Goal: Task Accomplishment & Management: Manage account settings

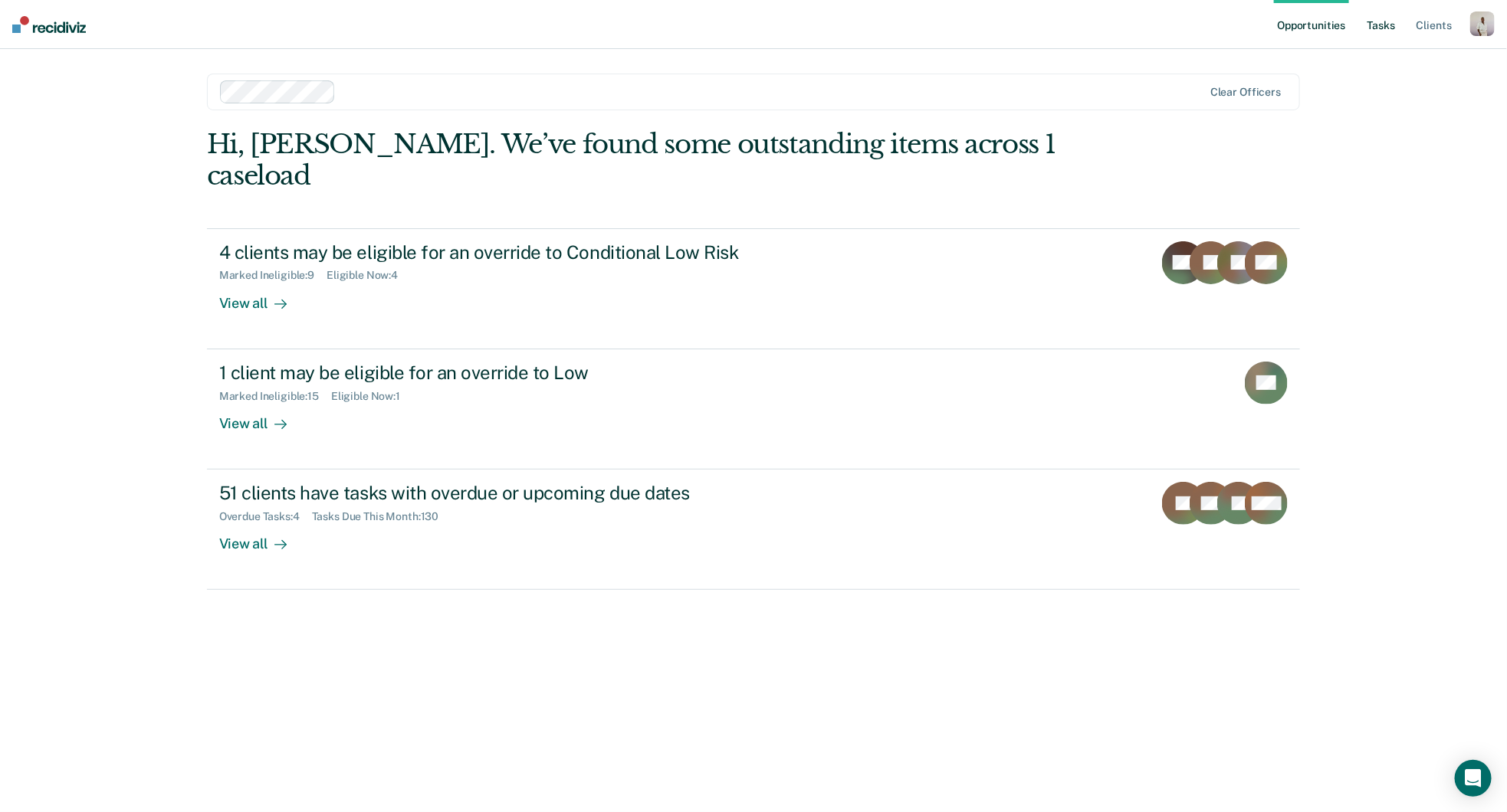
click at [1394, 31] on link "Tasks" at bounding box center [1381, 25] width 34 height 49
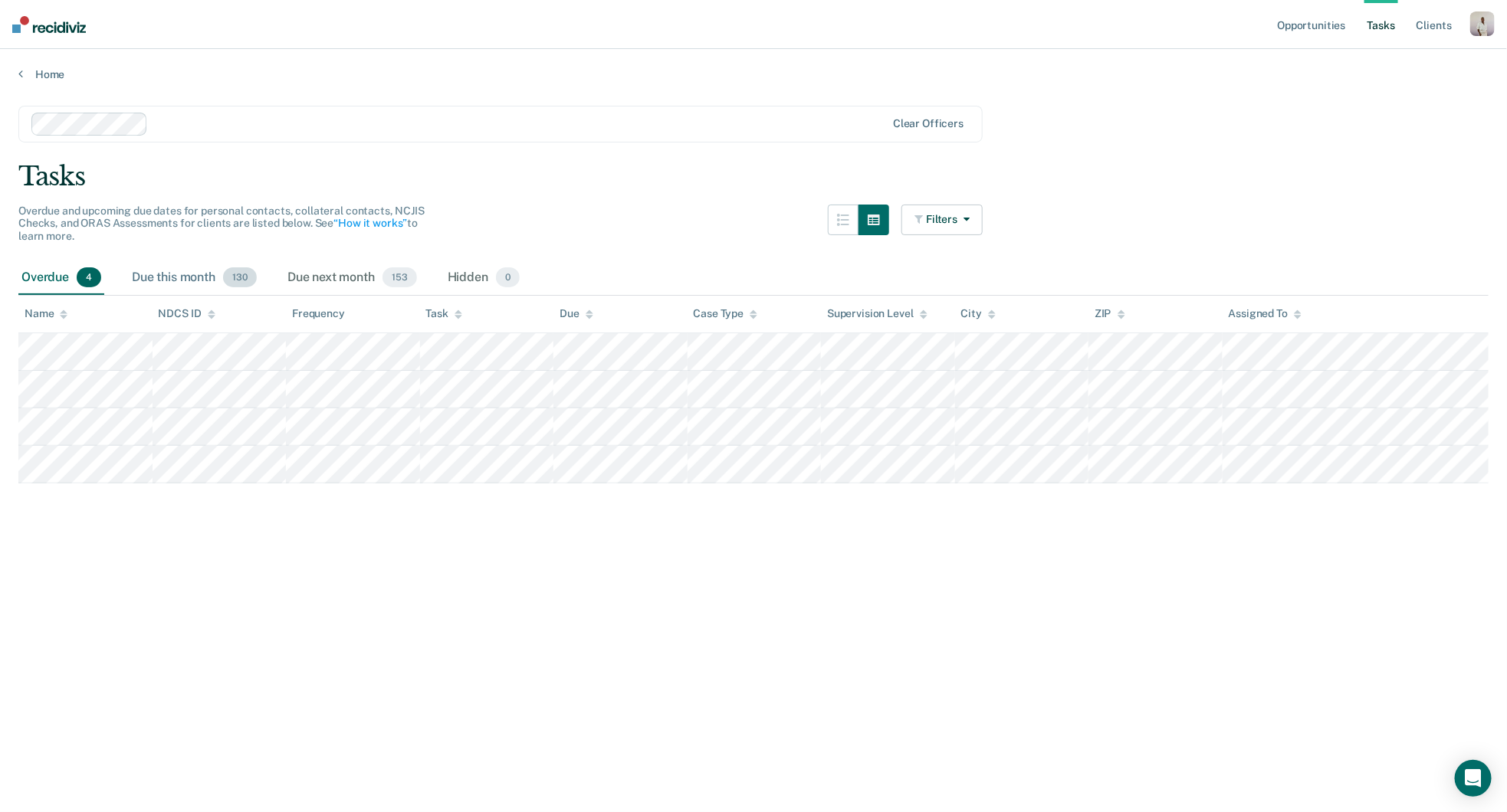
click at [184, 274] on div "Due this month 130" at bounding box center [194, 278] width 131 height 34
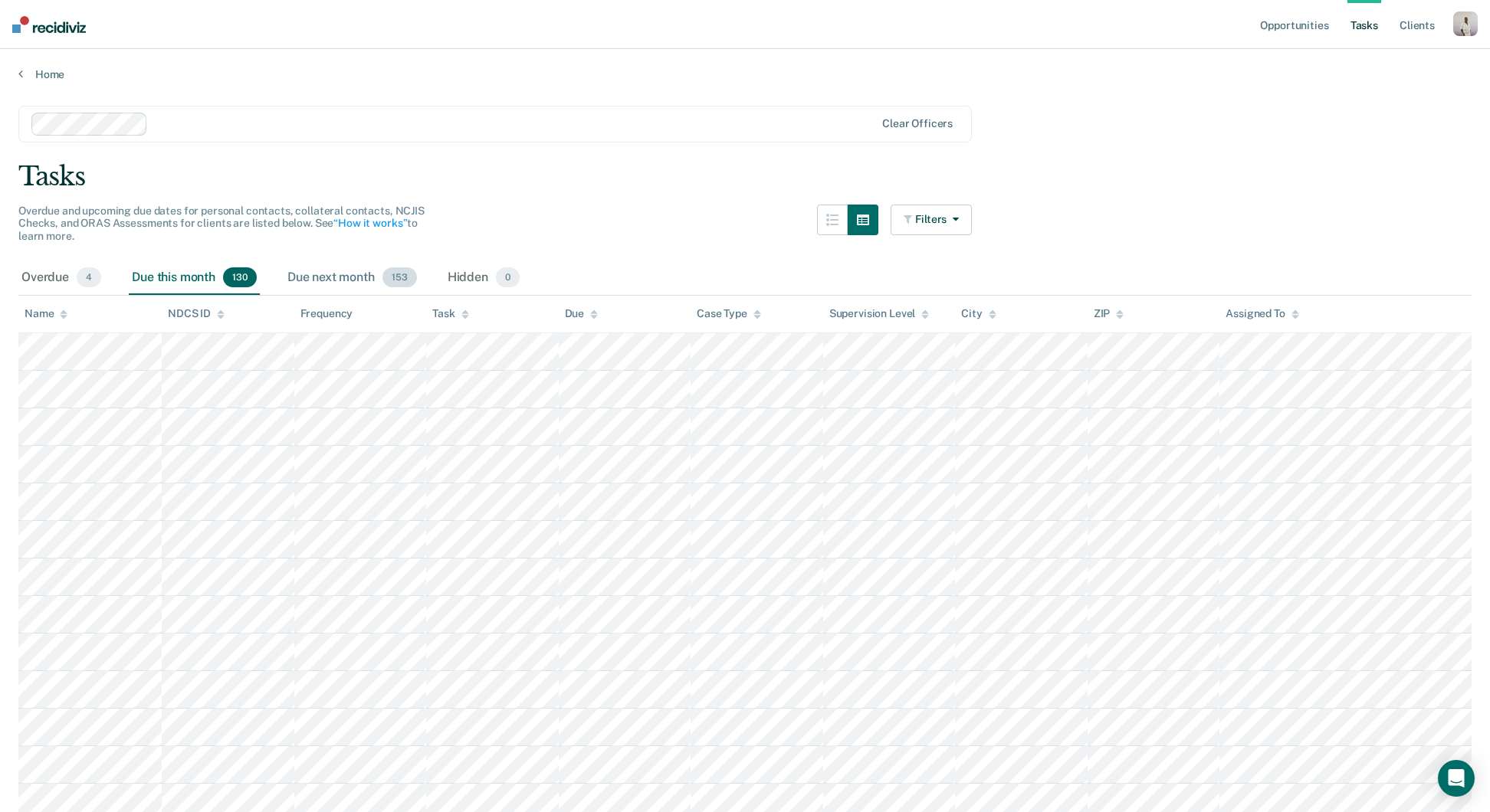
click at [365, 270] on div "Due next month 153" at bounding box center [352, 278] width 136 height 34
click at [484, 270] on div "Hidden 0" at bounding box center [483, 278] width 78 height 34
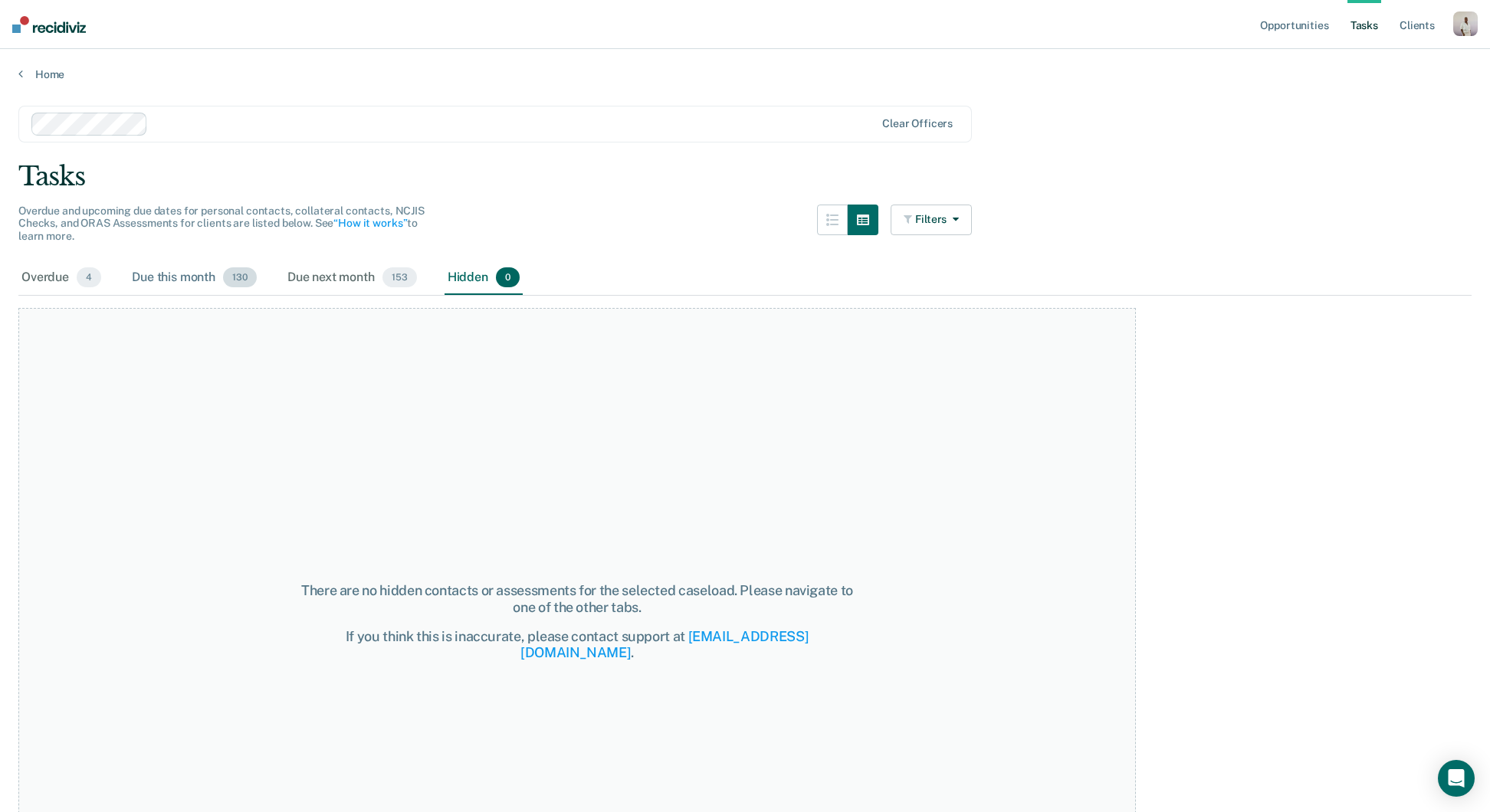
click at [177, 284] on div "Due this month 130" at bounding box center [194, 278] width 131 height 34
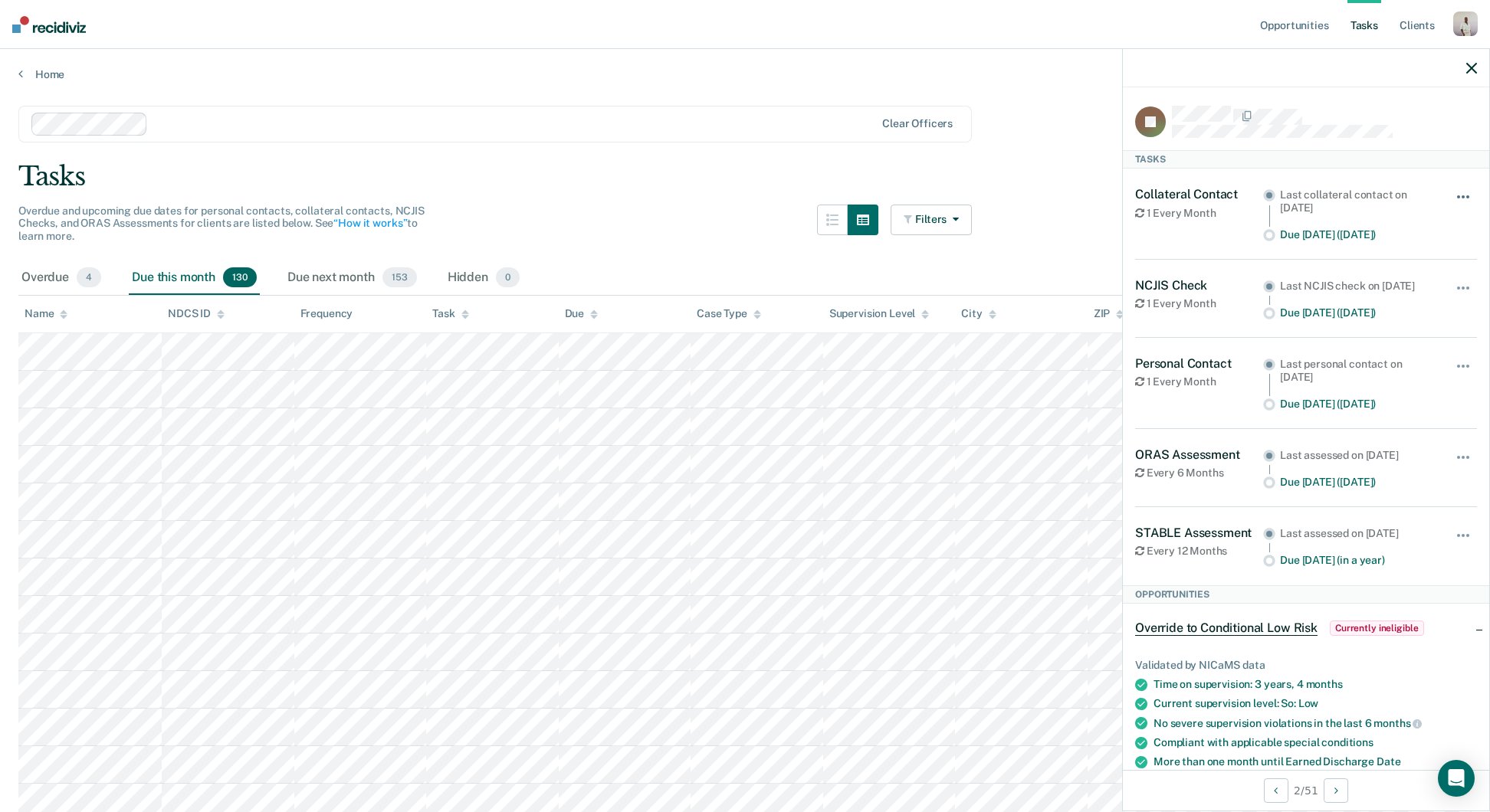
click at [1451, 193] on button "button" at bounding box center [1464, 205] width 26 height 25
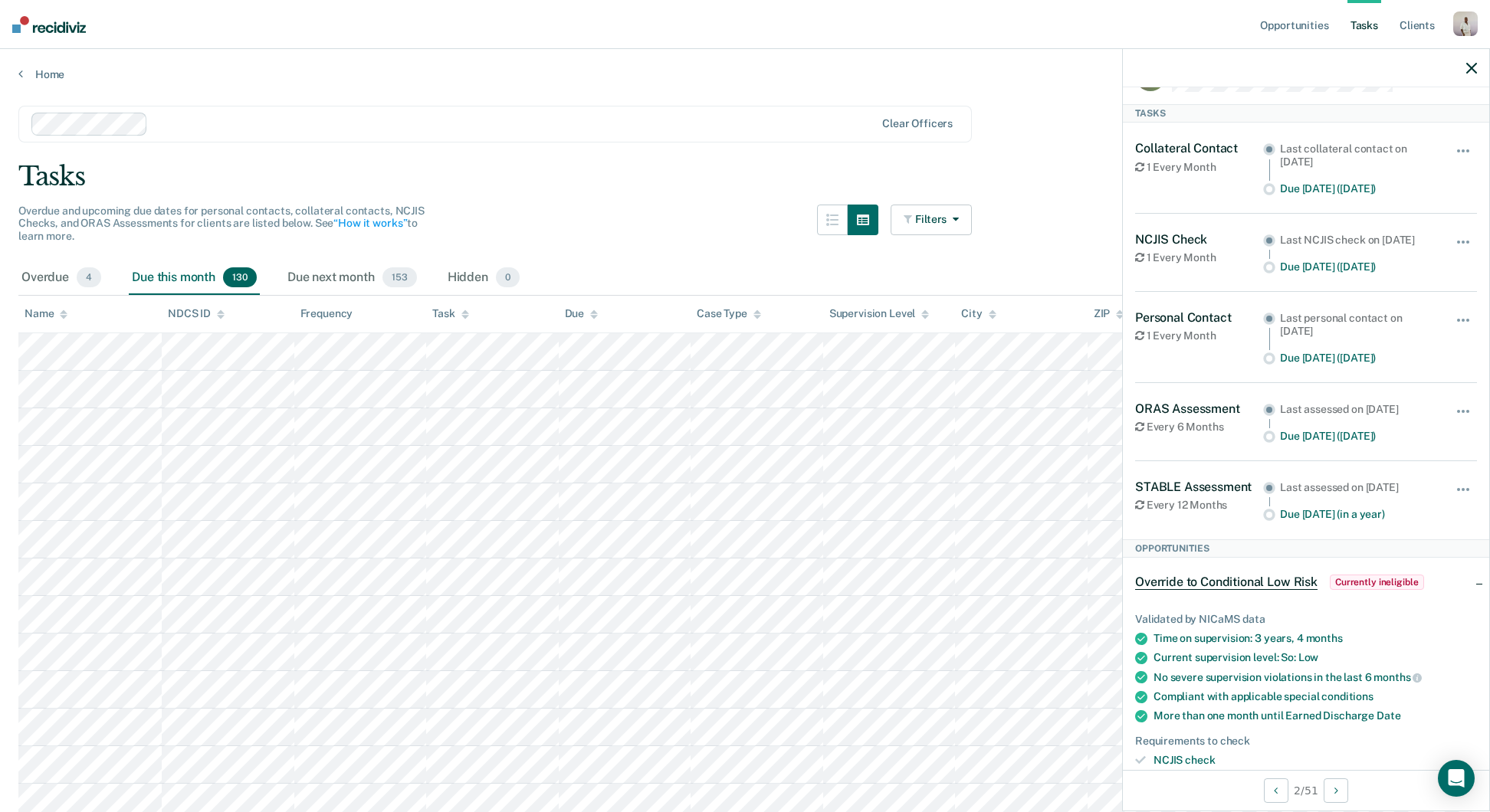
scroll to position [74, 0]
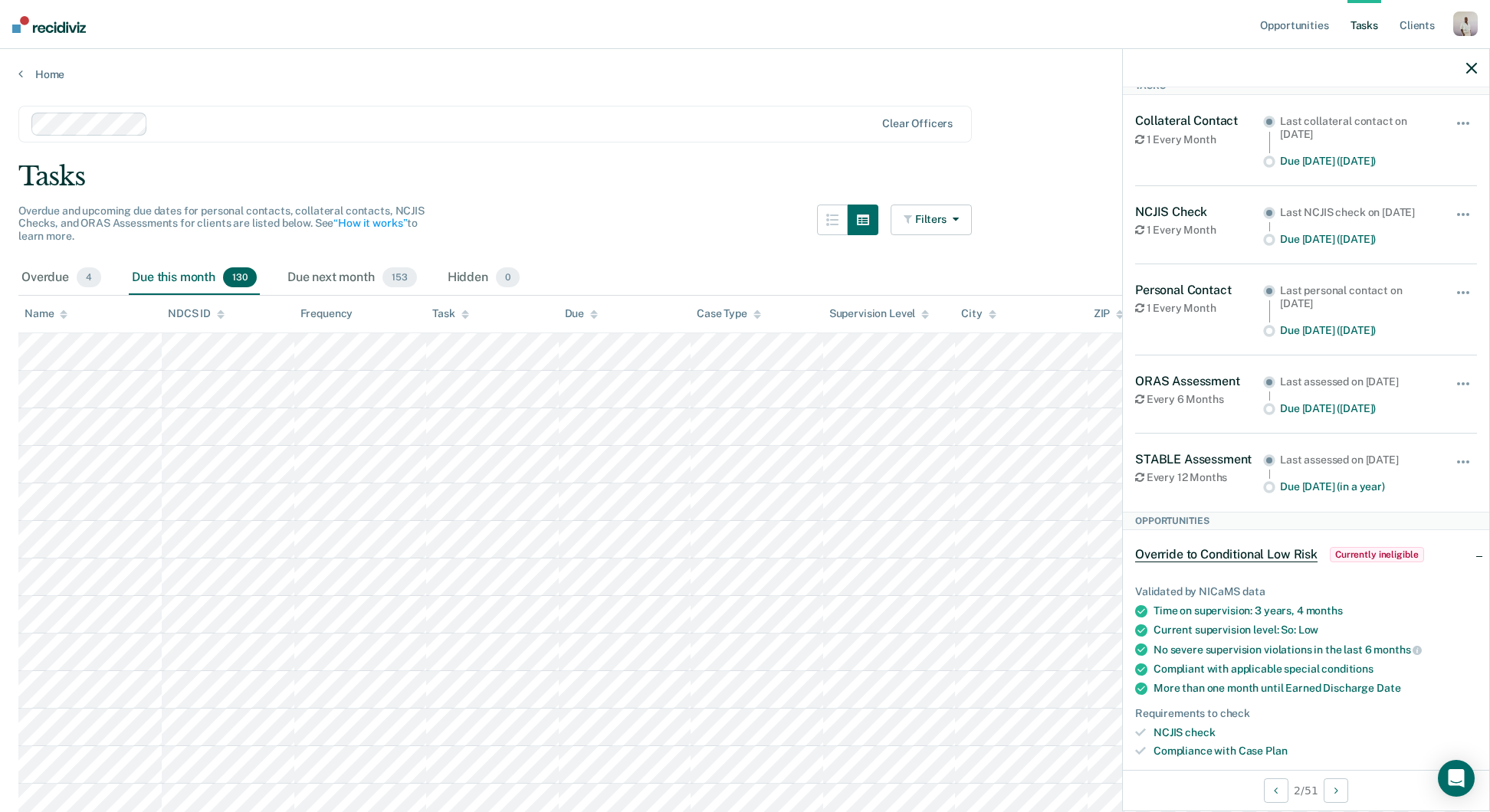
click at [1473, 68] on icon "button" at bounding box center [1471, 68] width 11 height 11
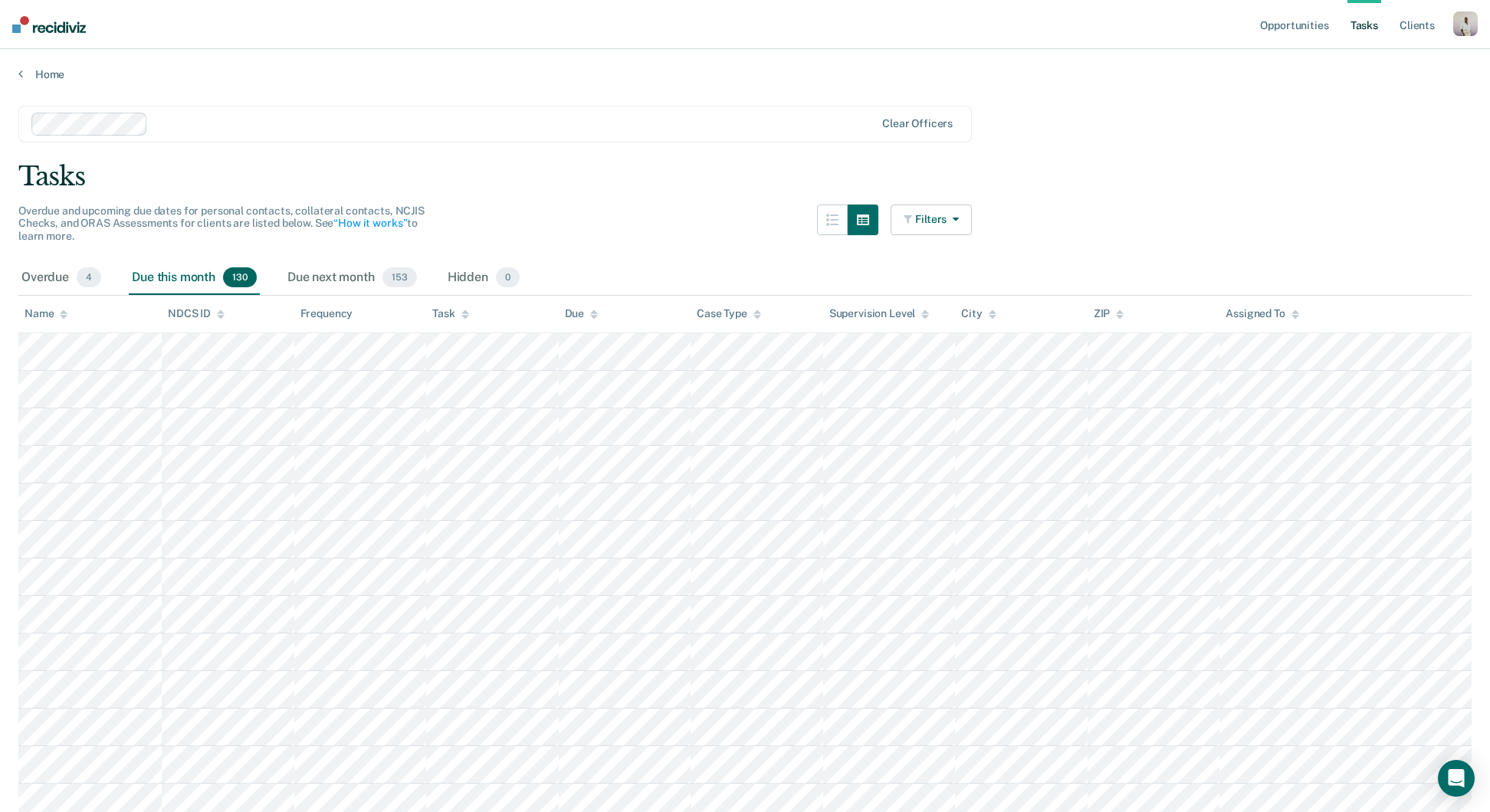
click at [941, 218] on button "Filters" at bounding box center [931, 220] width 81 height 30
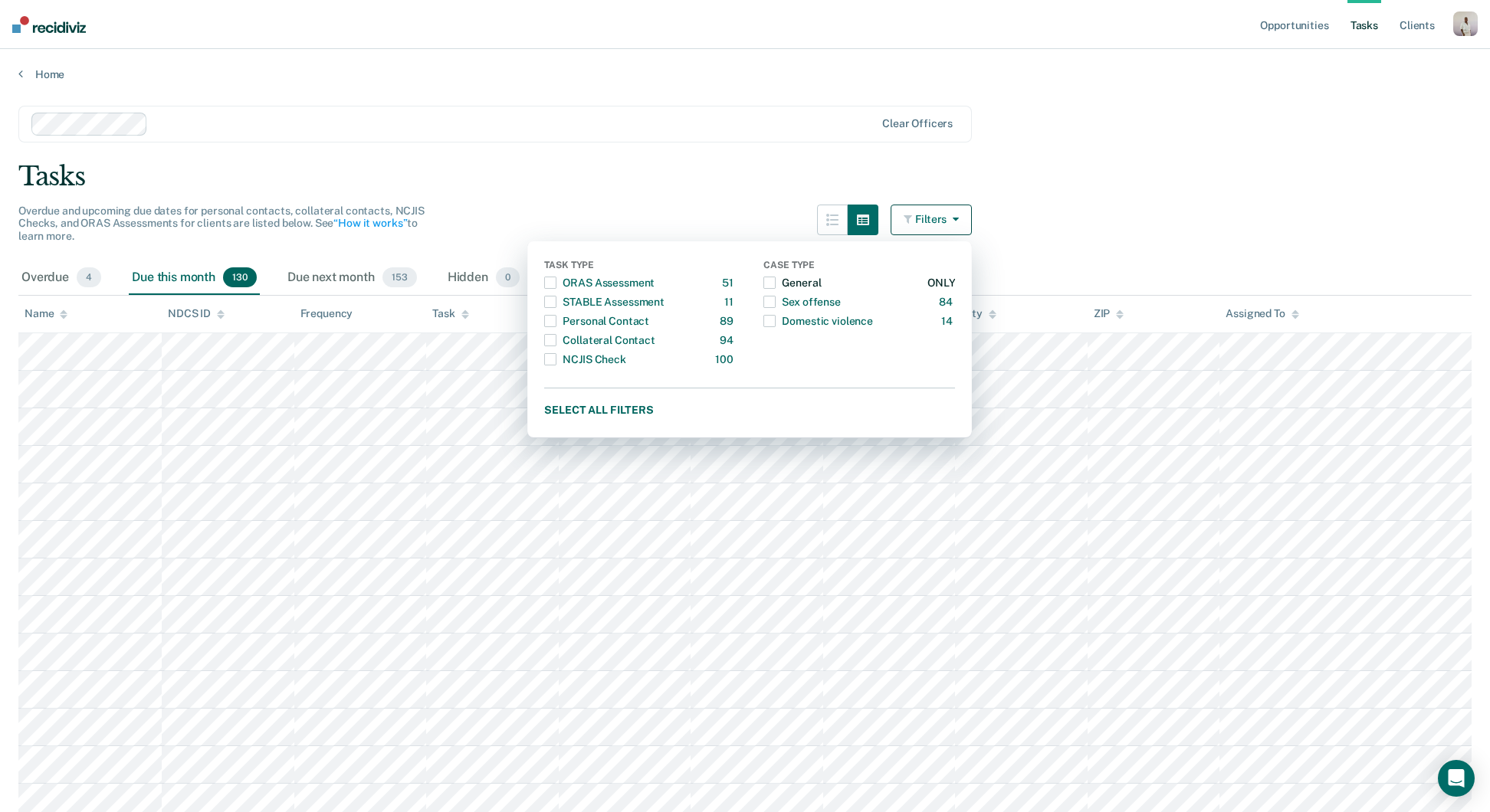
click at [775, 278] on span "button" at bounding box center [769, 283] width 12 height 12
click at [556, 282] on span "button" at bounding box center [550, 283] width 12 height 12
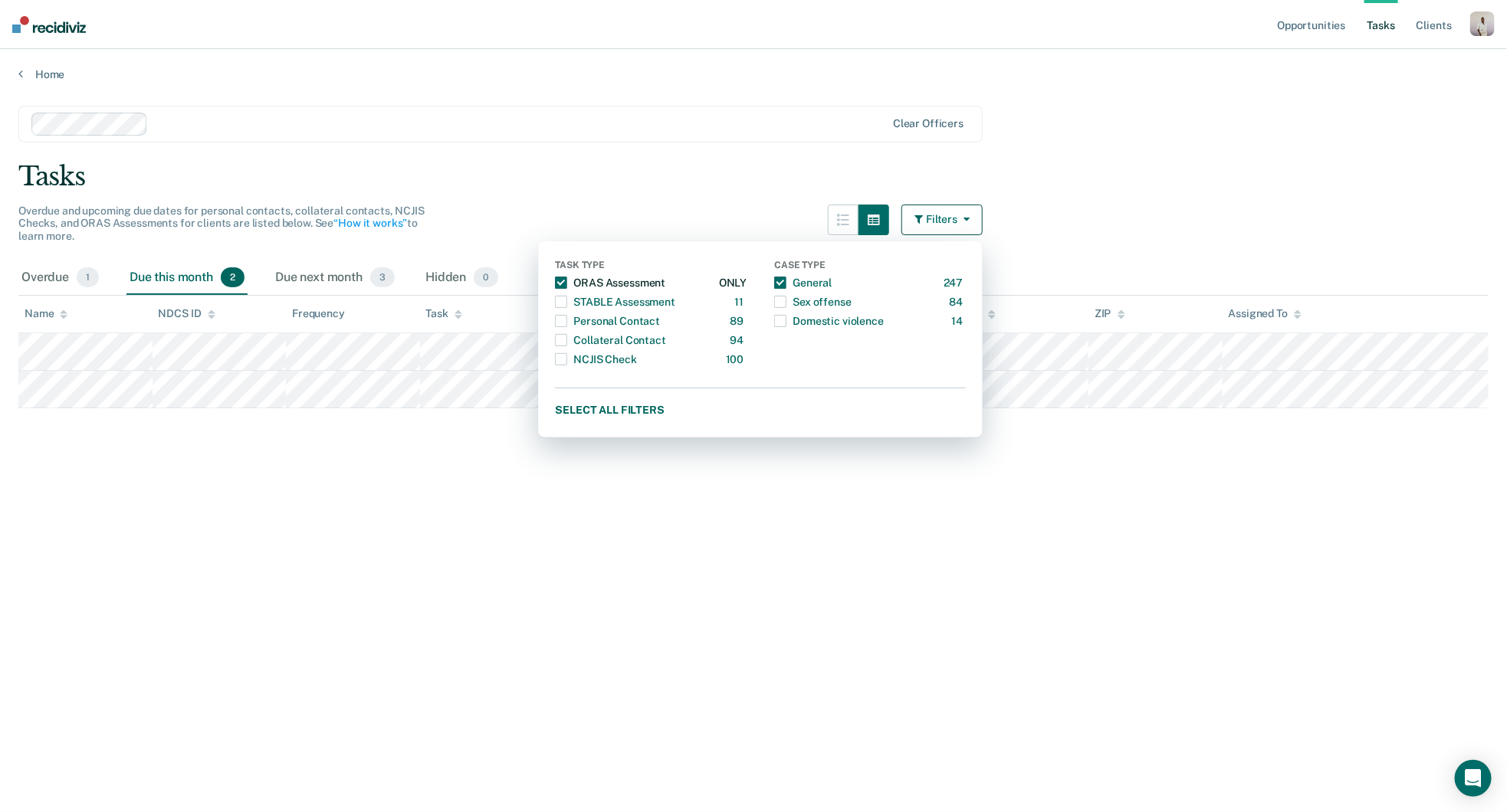
click at [565, 282] on span "button" at bounding box center [561, 283] width 12 height 12
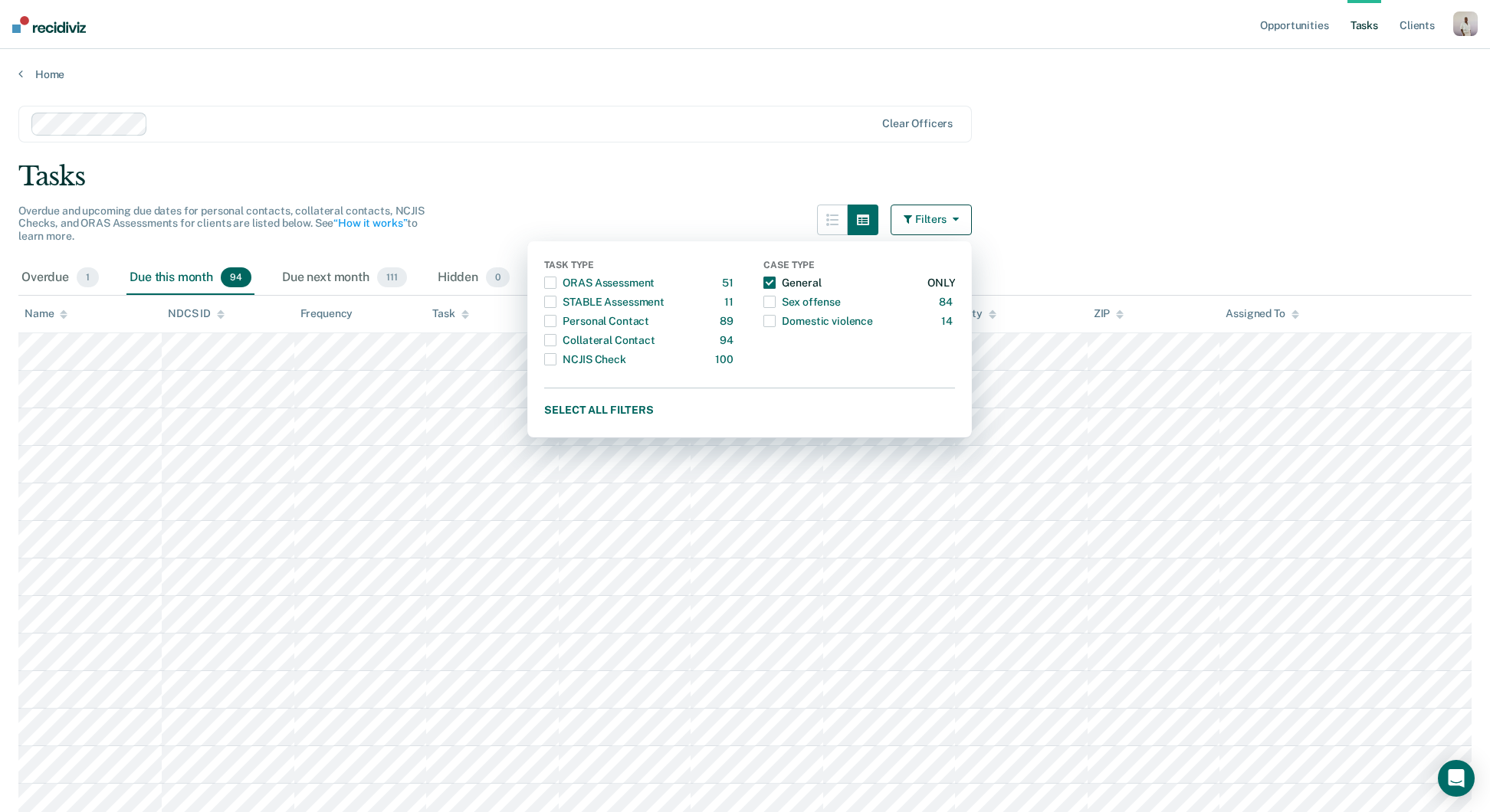
click at [775, 277] on span "button" at bounding box center [769, 283] width 12 height 12
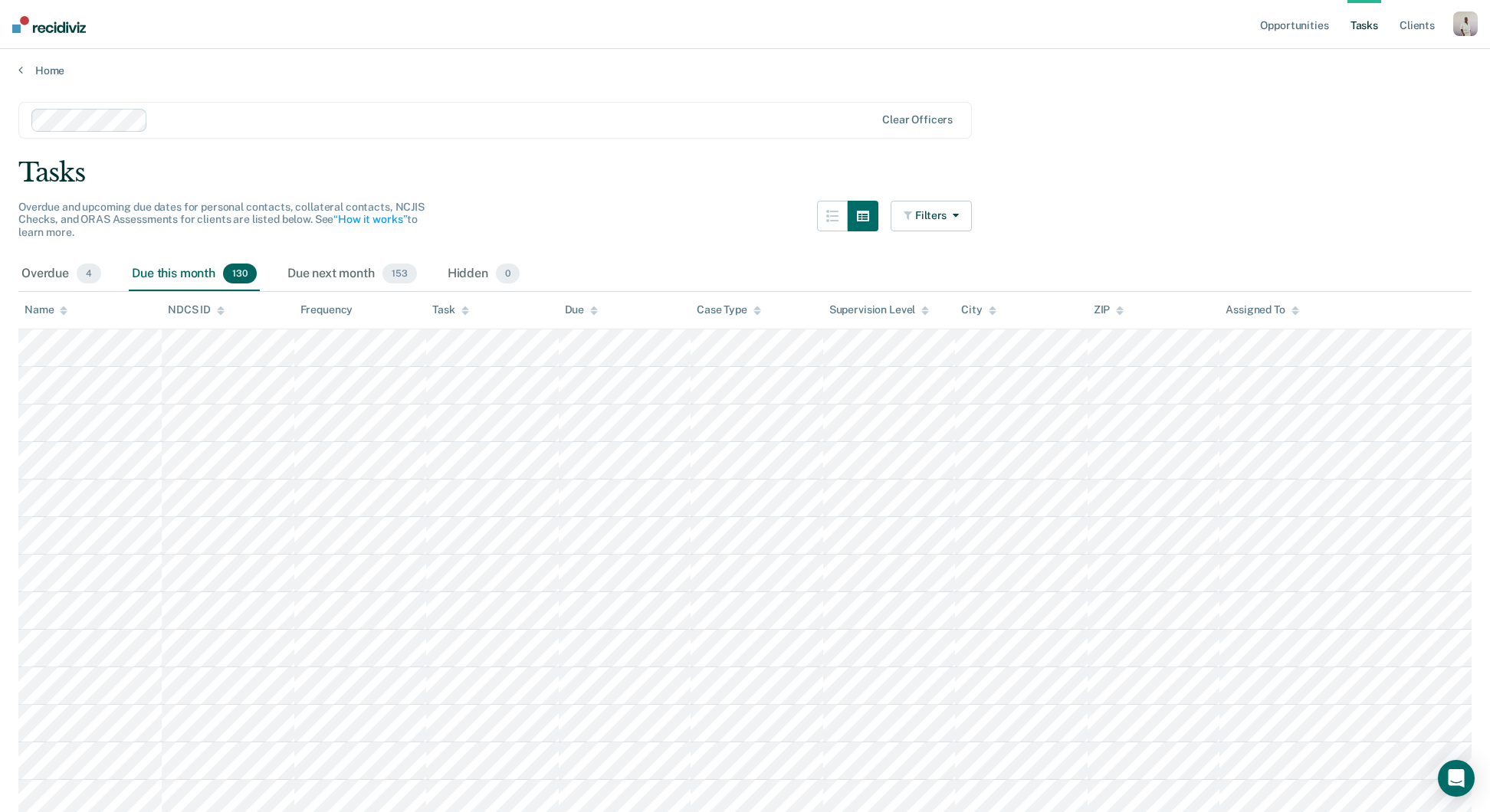
scroll to position [5, 0]
click at [838, 219] on icon "button" at bounding box center [832, 215] width 12 height 12
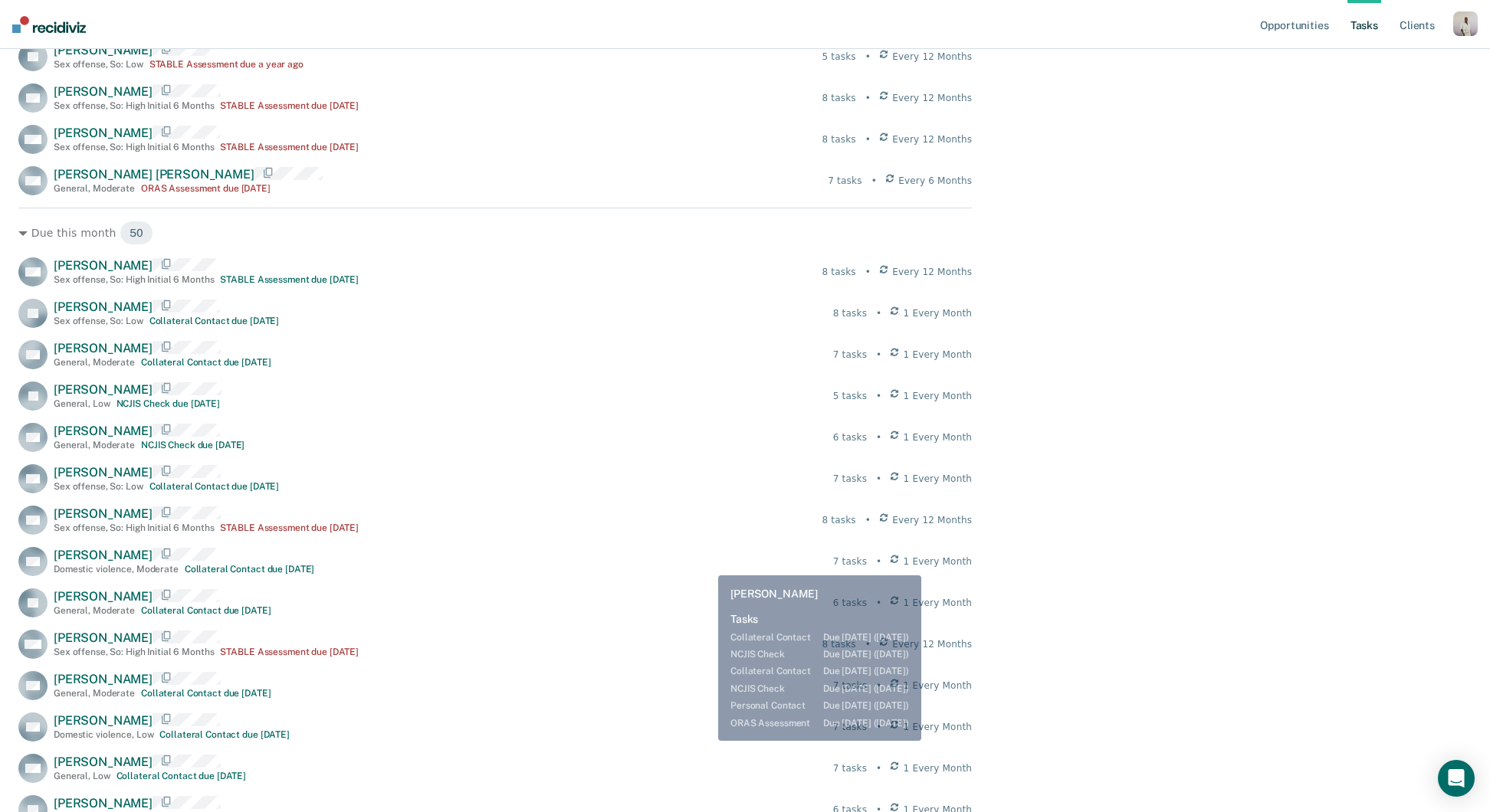
scroll to position [0, 0]
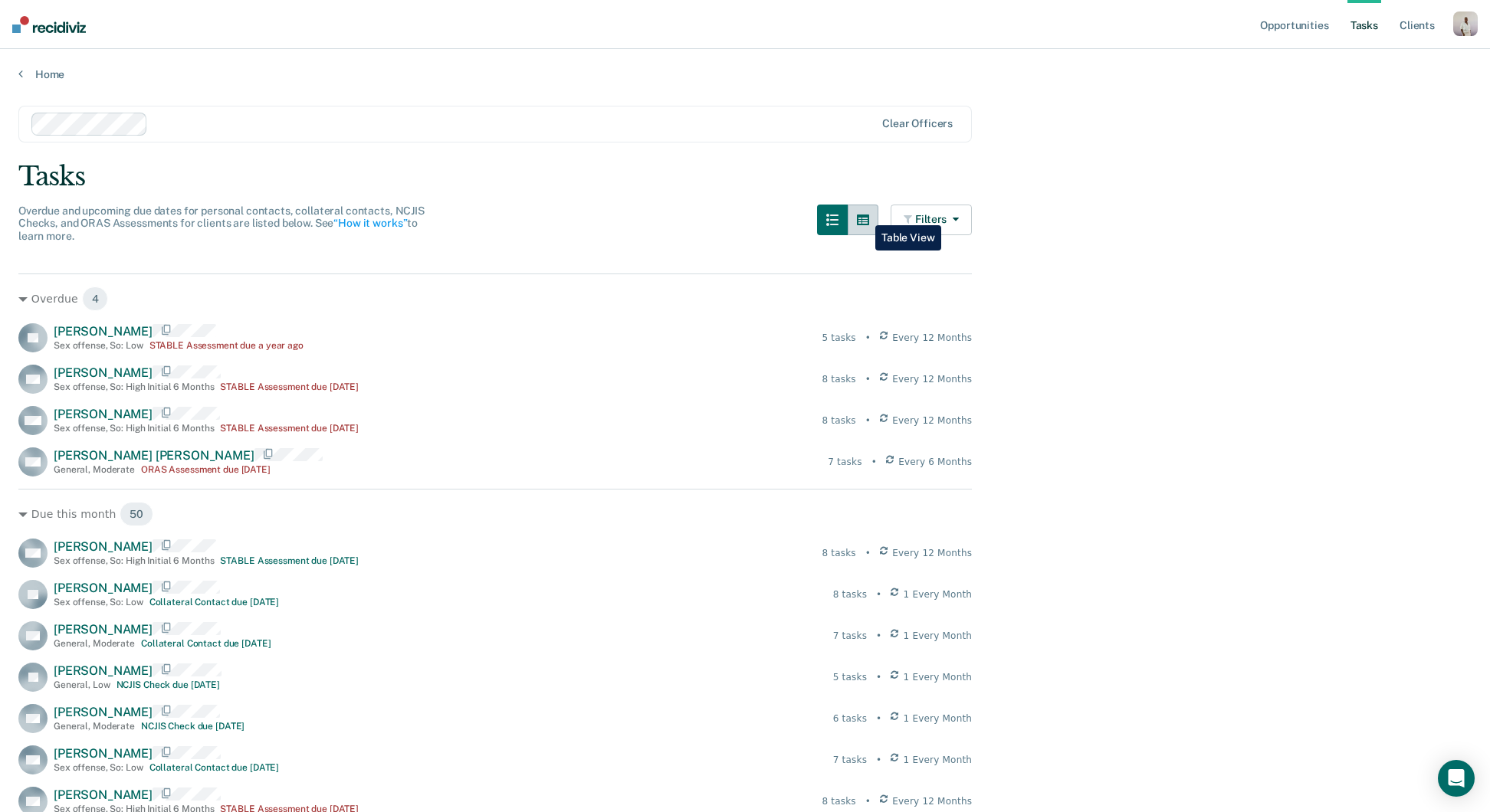
click at [864, 214] on button "button" at bounding box center [862, 220] width 30 height 30
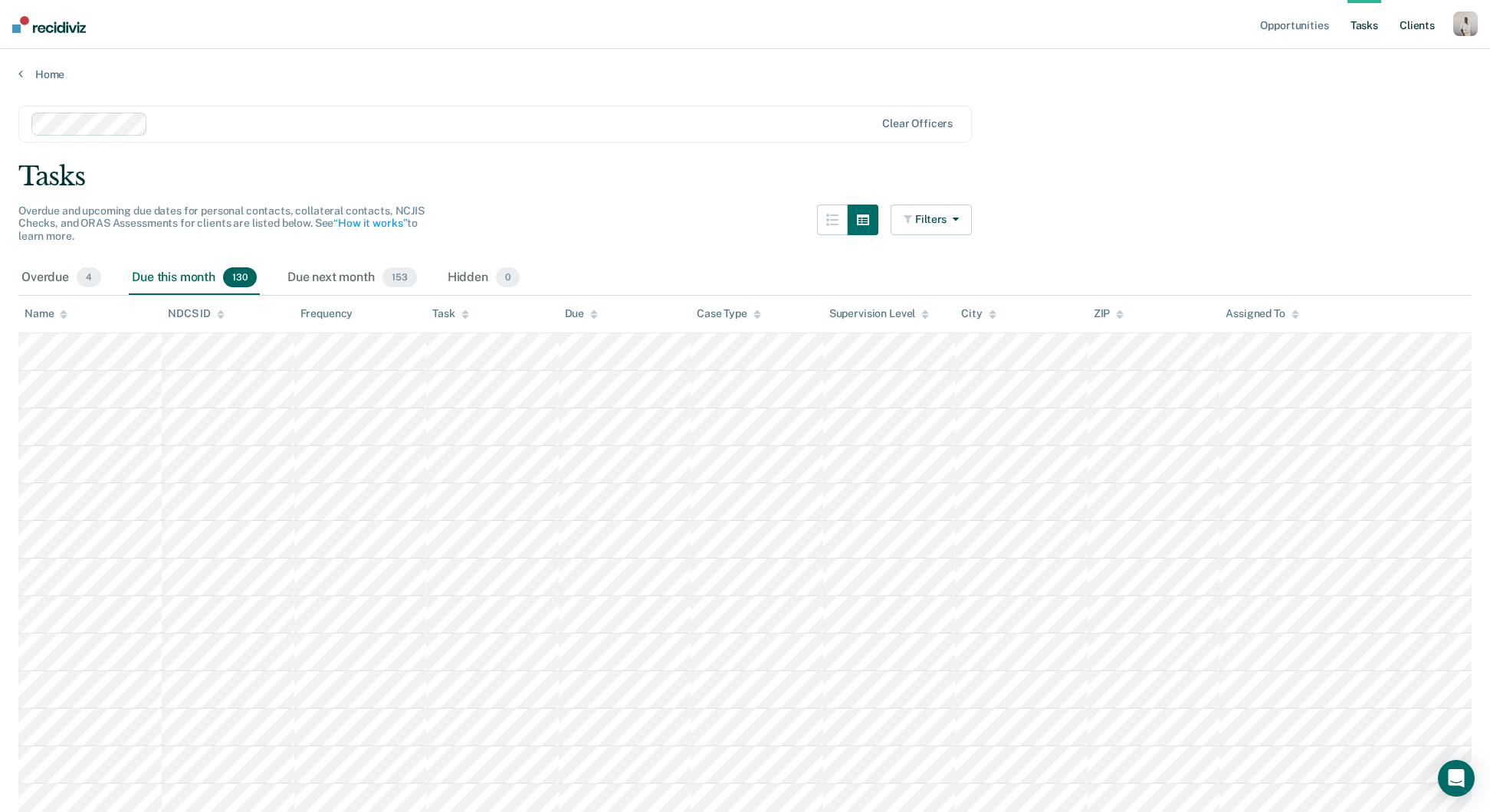
click at [1414, 21] on link "Client s" at bounding box center [1417, 25] width 42 height 49
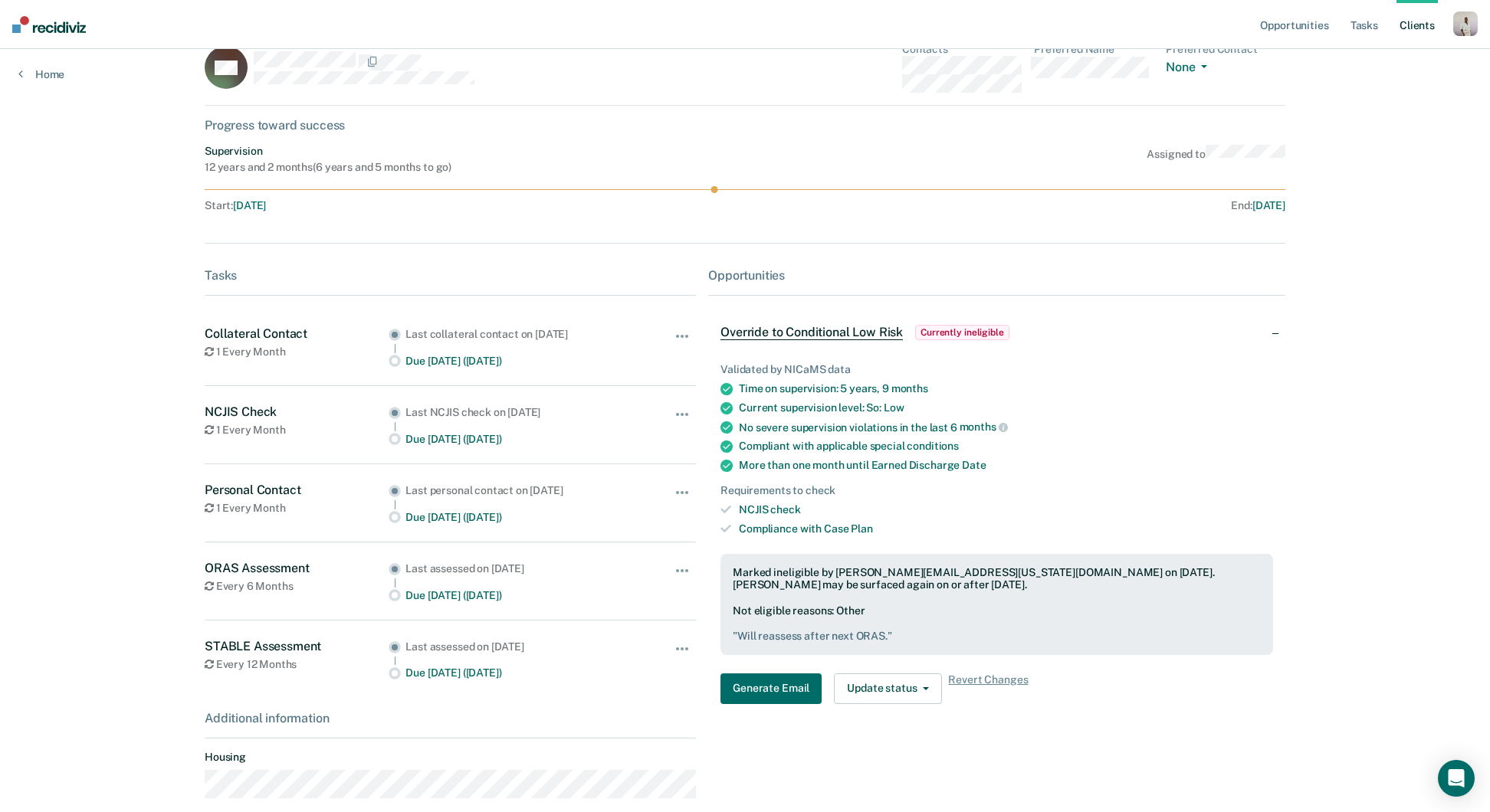
scroll to position [31, 0]
click at [881, 689] on button "Update status" at bounding box center [888, 687] width 108 height 30
click at [888, 751] on button "Update Ineligibility" at bounding box center [908, 750] width 148 height 25
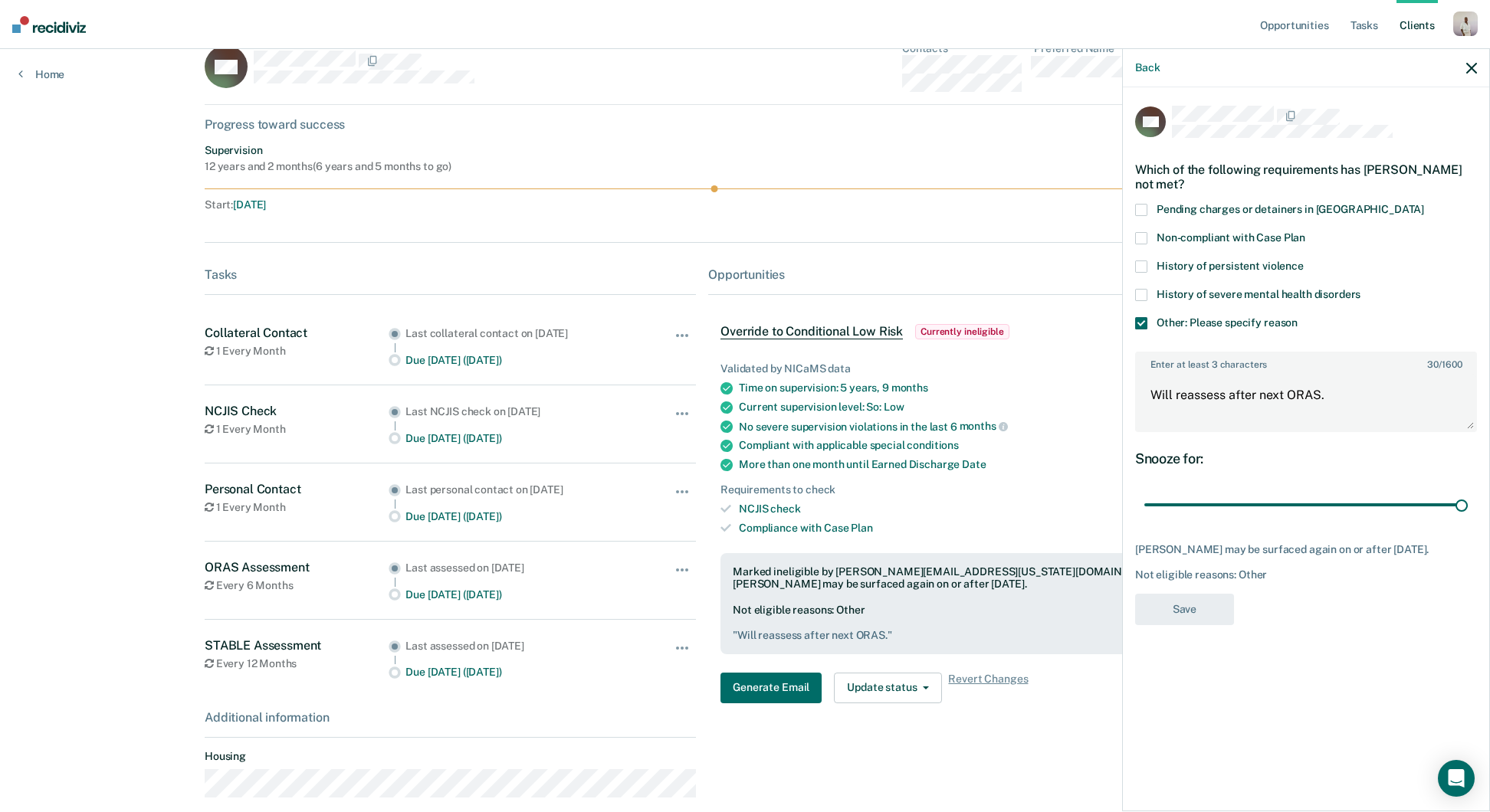
click at [1468, 70] on icon "button" at bounding box center [1471, 68] width 11 height 11
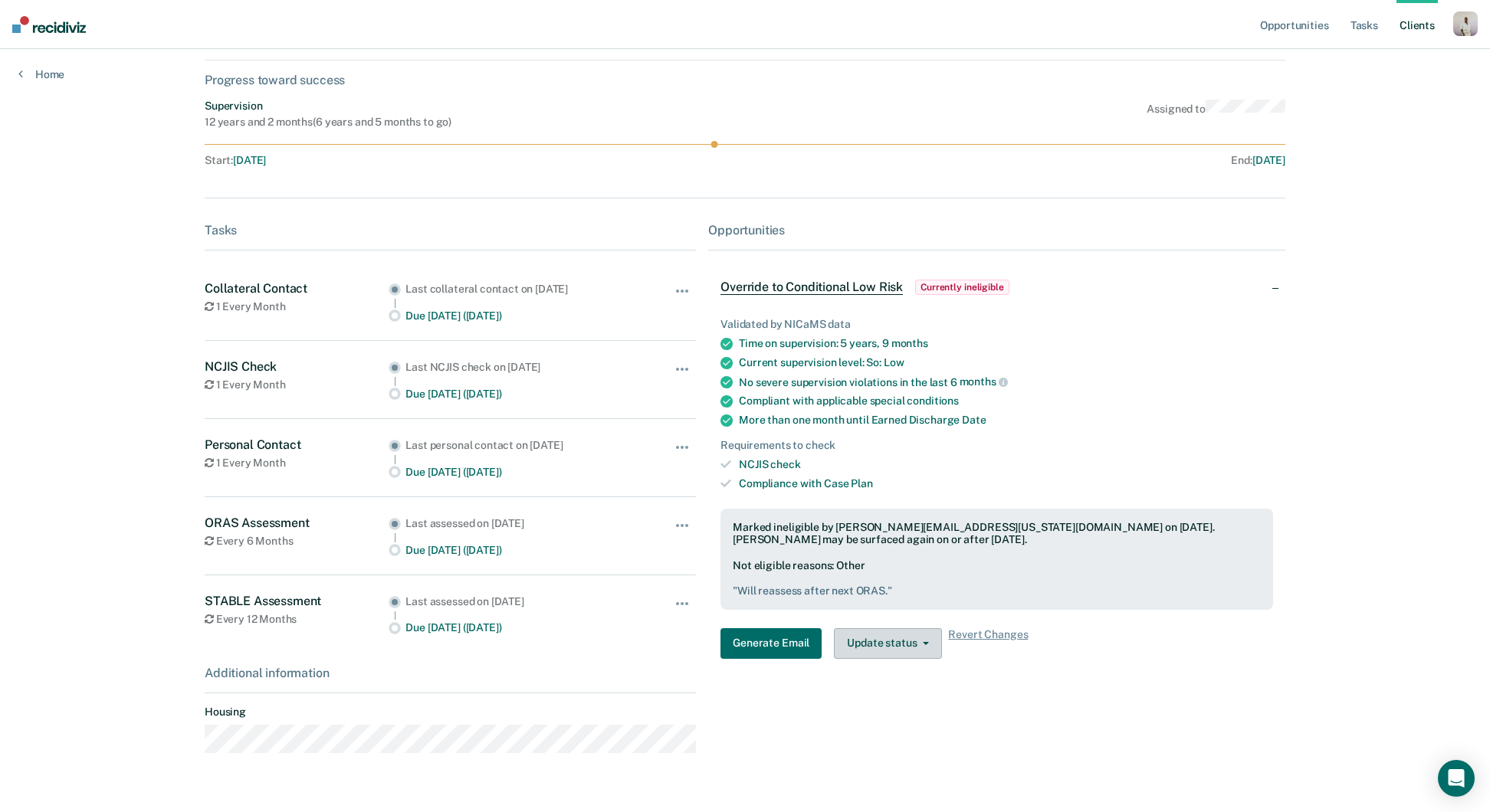
scroll to position [98, 0]
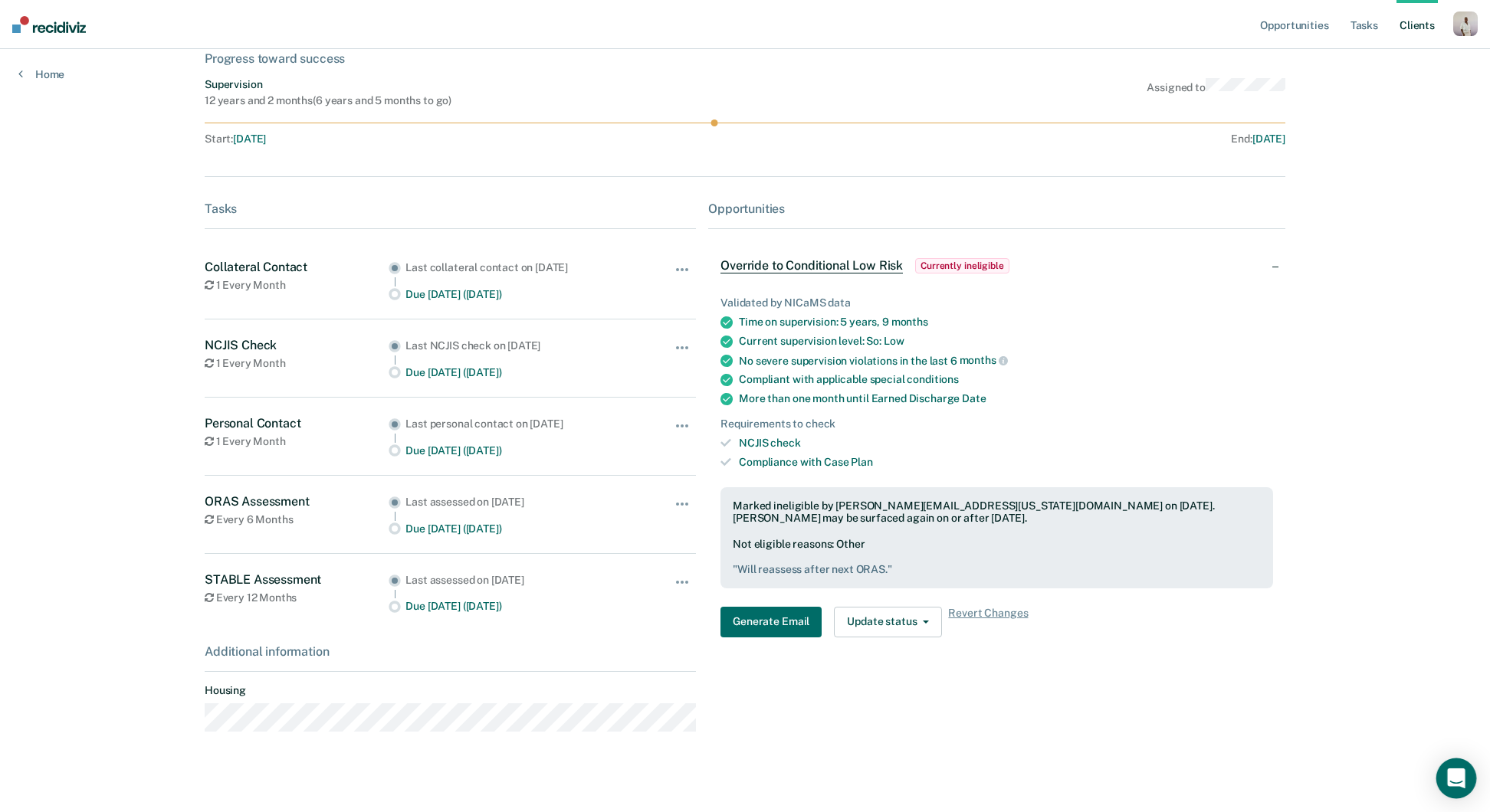
click at [1456, 761] on icon "Open Intercom Messenger" at bounding box center [1456, 778] width 18 height 20
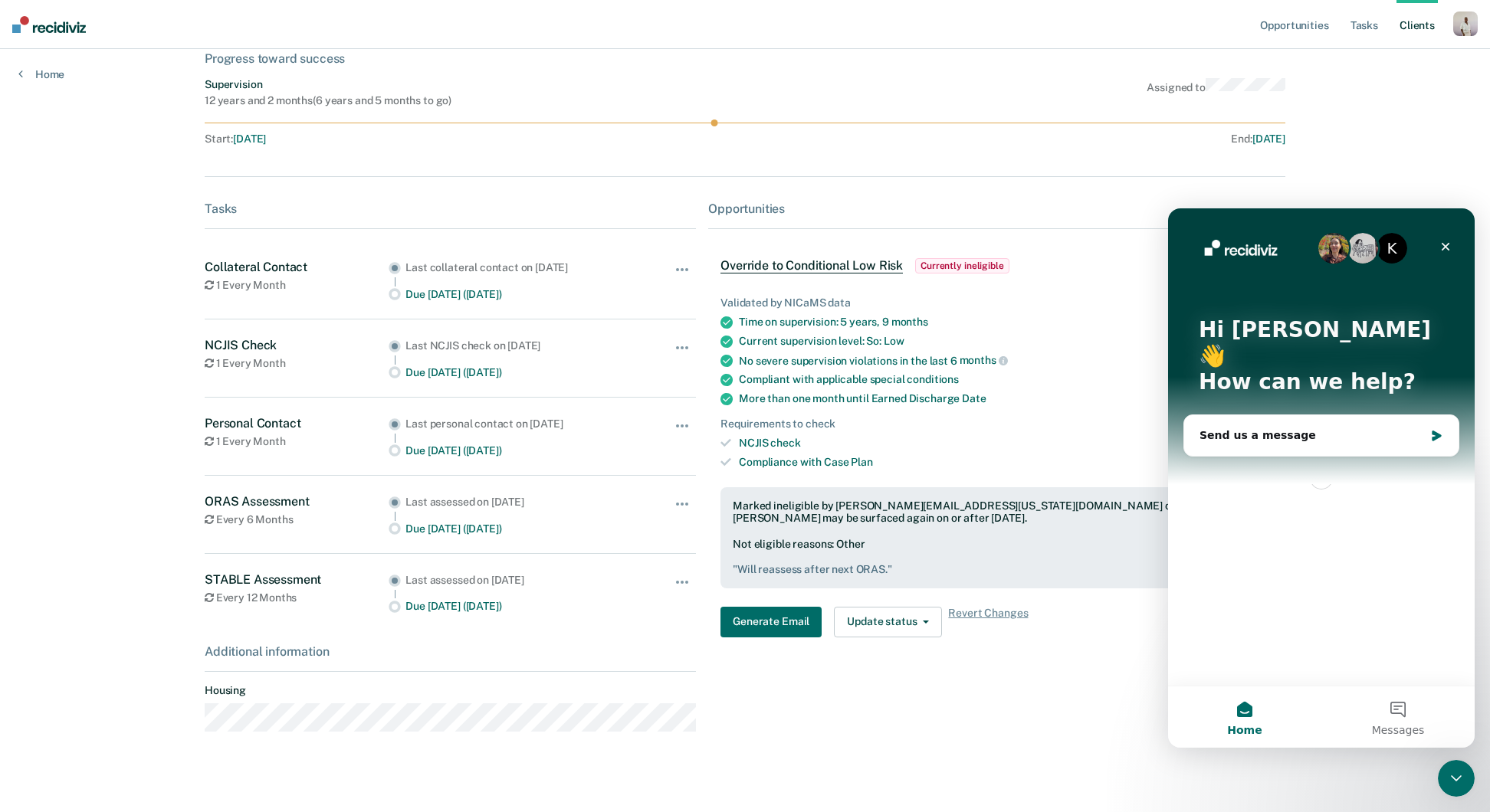
scroll to position [0, 0]
click at [1365, 33] on link "Tasks" at bounding box center [1364, 25] width 34 height 49
